Goal: Information Seeking & Learning: Learn about a topic

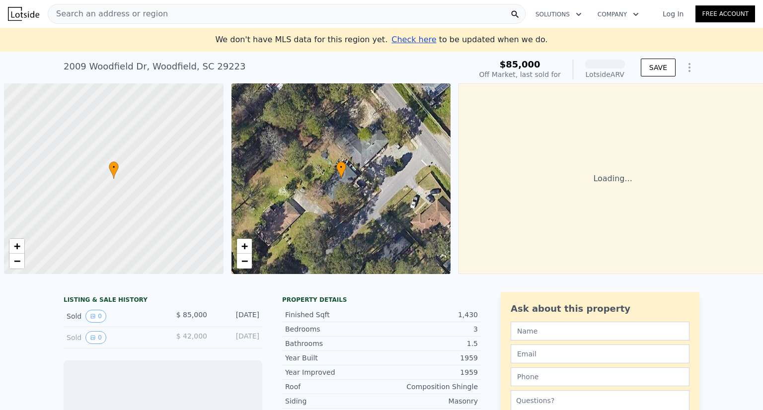
scroll to position [0, 4]
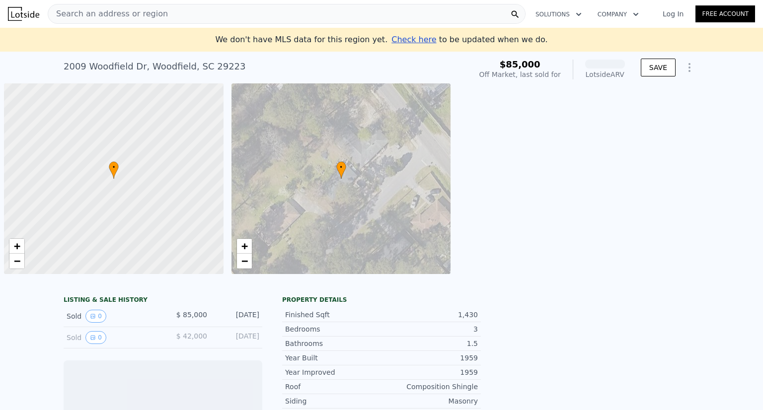
scroll to position [0, 4]
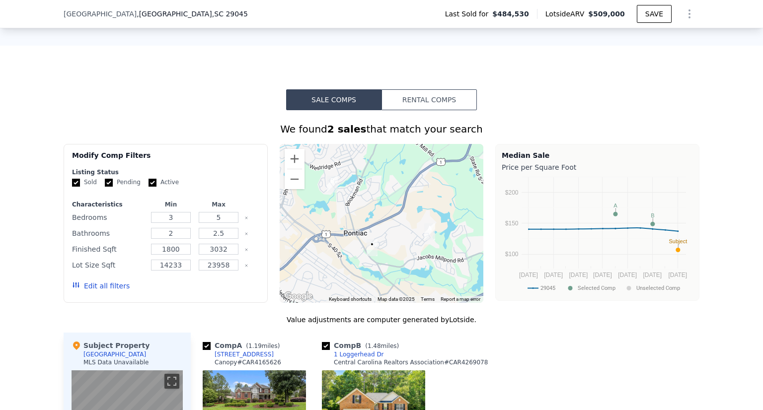
scroll to position [741, 0]
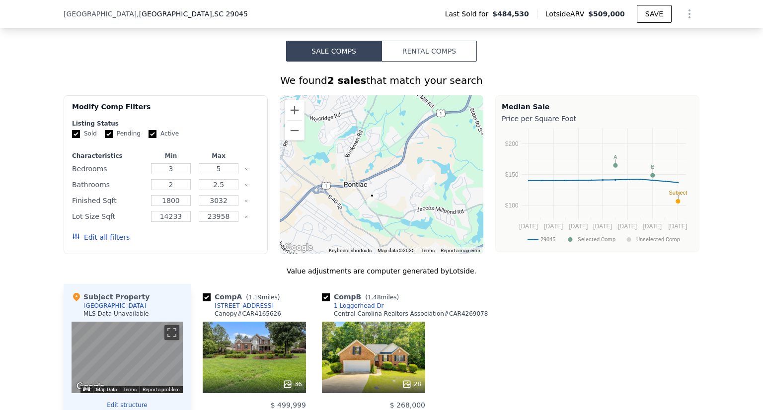
click at [426, 57] on button "Rental Comps" at bounding box center [428, 51] width 95 height 21
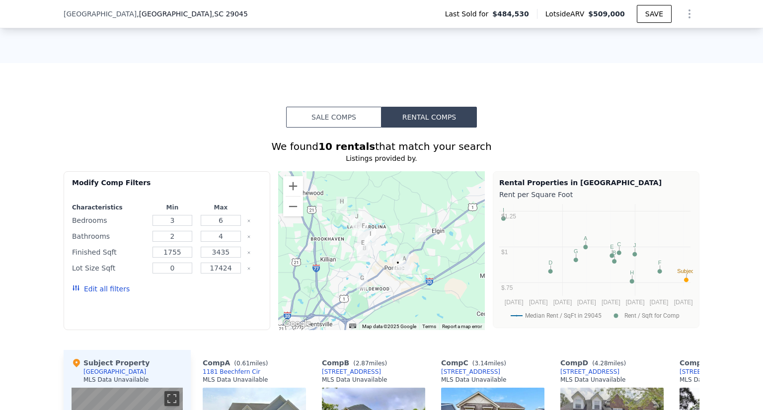
scroll to position [542, 0]
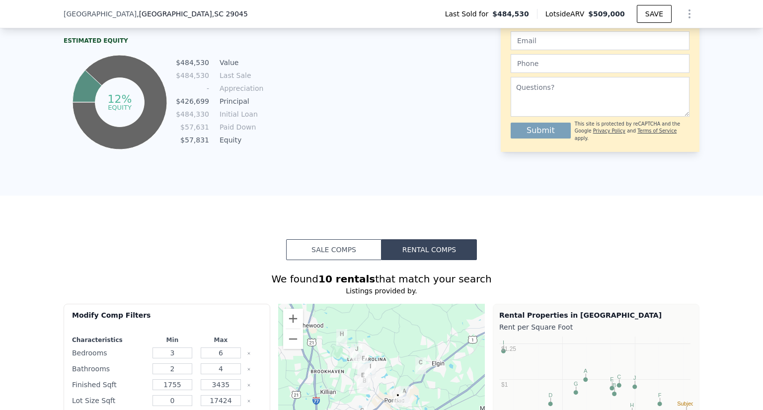
click at [326, 250] on button "Sale Comps" at bounding box center [333, 249] width 95 height 21
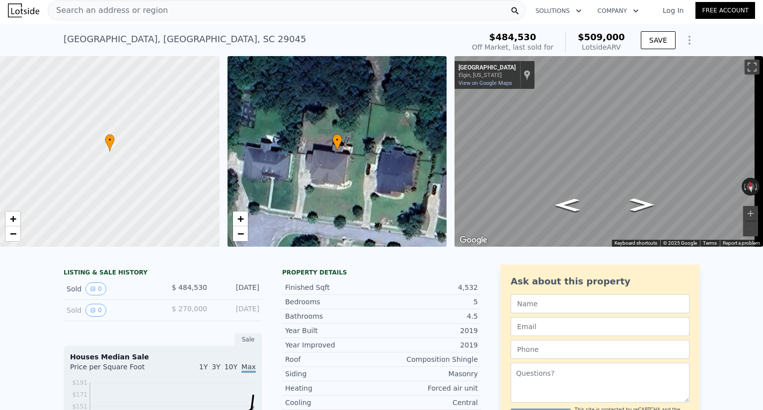
scroll to position [0, 0]
